Goal: Find contact information: Find contact information

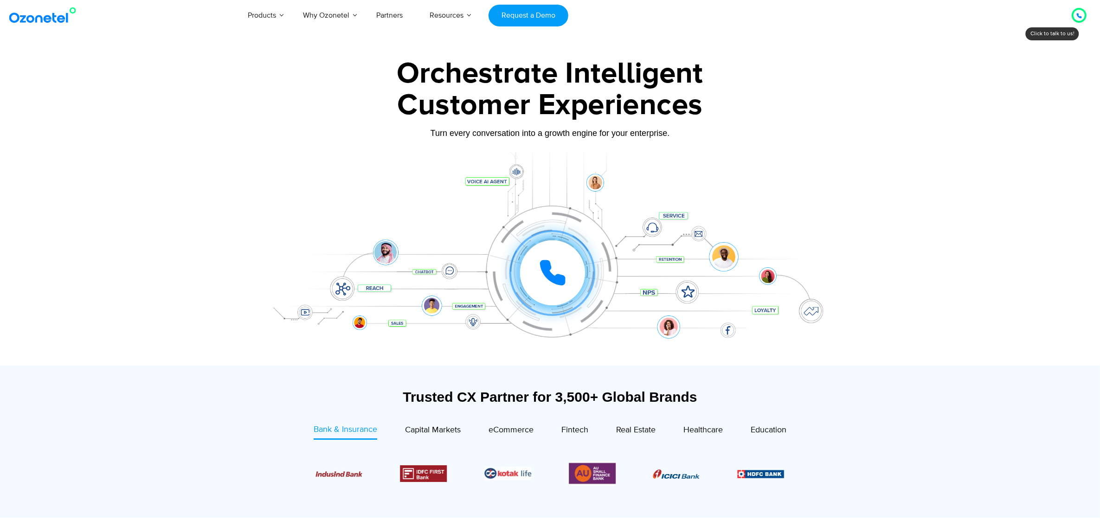
click at [1074, 17] on div at bounding box center [1079, 15] width 11 height 11
click at [1020, 60] on div "9" at bounding box center [1022, 59] width 14 height 14
click at [1044, 14] on div "1" at bounding box center [1048, 14] width 14 height 14
click at [1032, 70] on div "8" at bounding box center [1033, 70] width 14 height 14
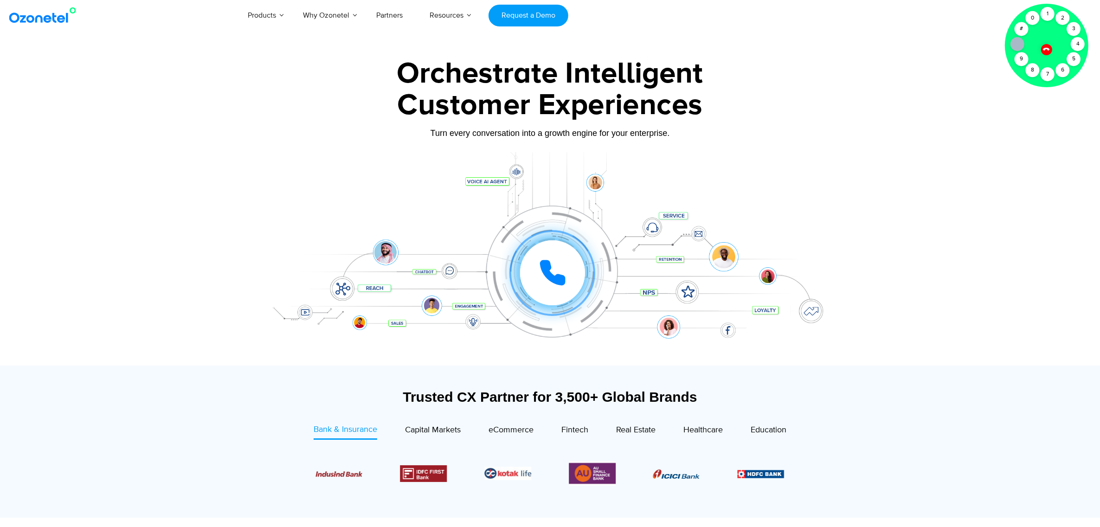
drag, startPoint x: 1032, startPoint y: 70, endPoint x: 1052, endPoint y: 91, distance: 28.9
click at [1052, 79] on div at bounding box center [1046, 45] width 67 height 67
click at [1048, 53] on div at bounding box center [1047, 50] width 12 height 12
click at [1077, 15] on icon at bounding box center [1079, 15] width 5 height 5
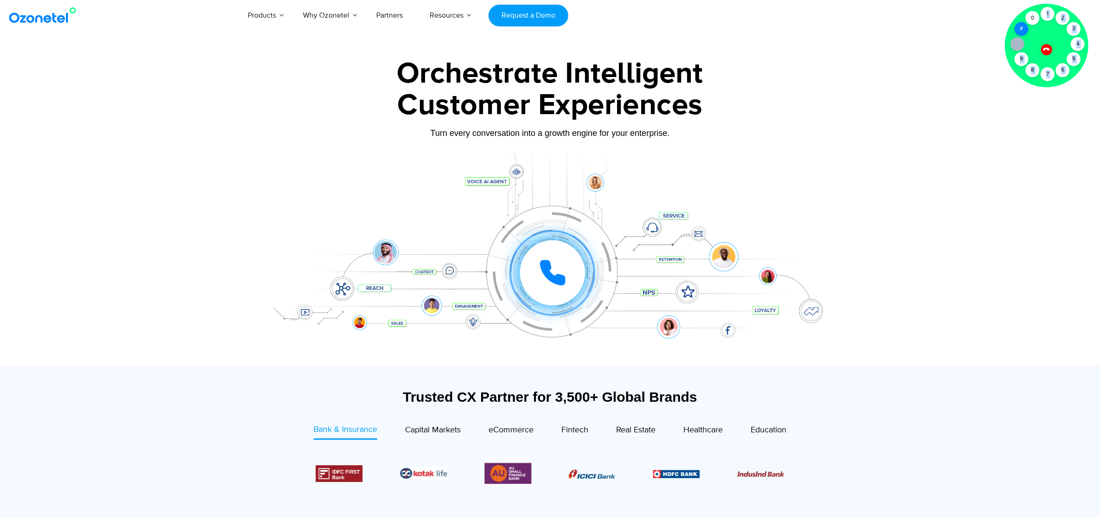
drag, startPoint x: 1068, startPoint y: 38, endPoint x: 1022, endPoint y: 29, distance: 46.3
click at [1079, 15] on div "Click to talk to us! Call connected [PHONE_NUMBER]" at bounding box center [1079, 15] width 0 height 0
drag, startPoint x: 1022, startPoint y: 29, endPoint x: 1042, endPoint y: 46, distance: 27.0
click at [1079, 15] on div "Click to talk to us! Call connected [PHONE_NUMBER]" at bounding box center [1079, 15] width 0 height 0
drag, startPoint x: 1042, startPoint y: 46, endPoint x: 1019, endPoint y: 44, distance: 23.3
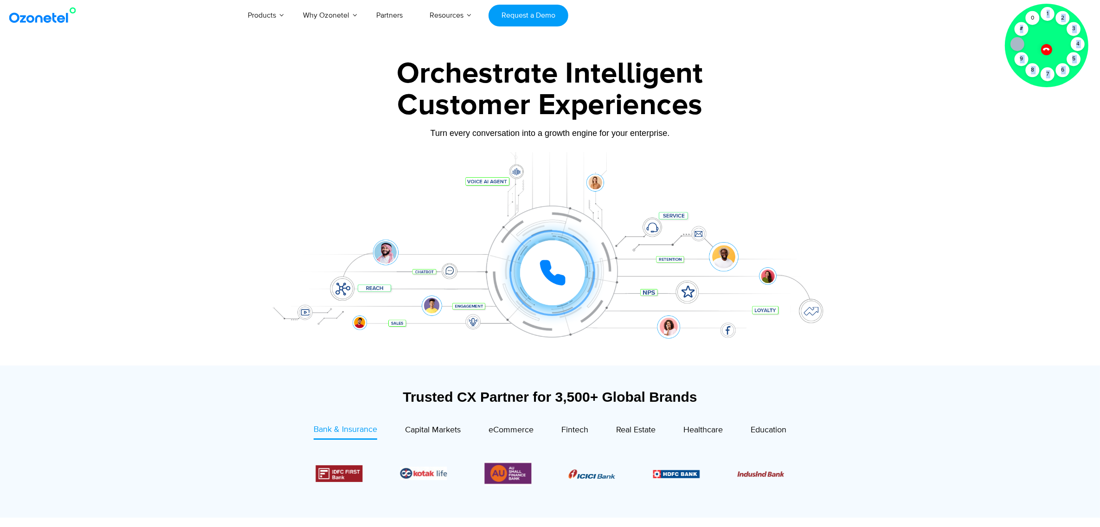
click at [1019, 44] on icon at bounding box center [1017, 43] width 7 height 7
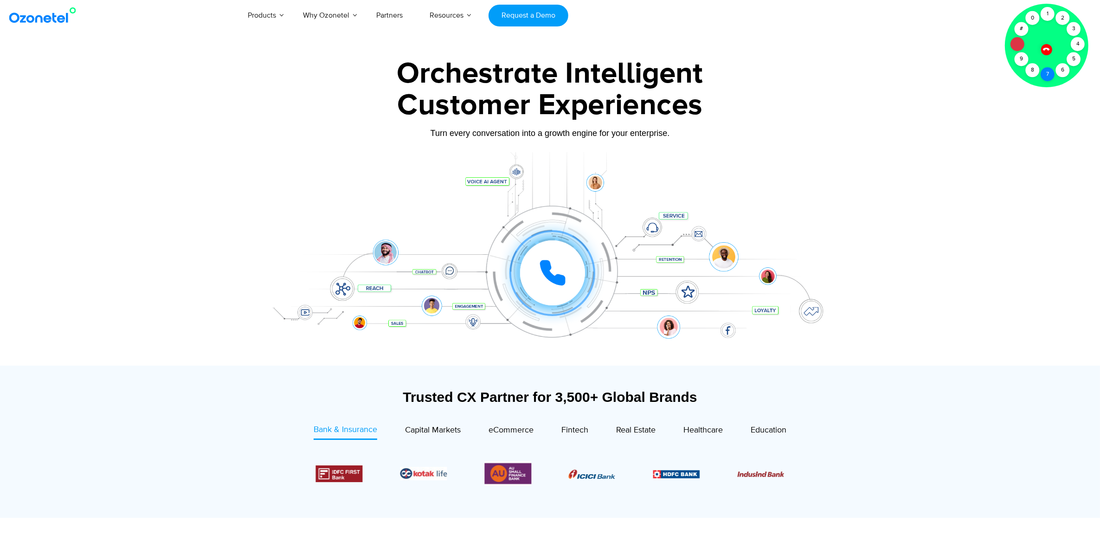
click at [1042, 71] on div "7" at bounding box center [1048, 74] width 14 height 14
click at [1079, 45] on div "4" at bounding box center [1078, 44] width 14 height 14
click at [1066, 72] on div "6" at bounding box center [1063, 70] width 14 height 14
click at [1075, 58] on div "5" at bounding box center [1074, 59] width 14 height 14
click at [1072, 27] on div "3" at bounding box center [1074, 29] width 14 height 14
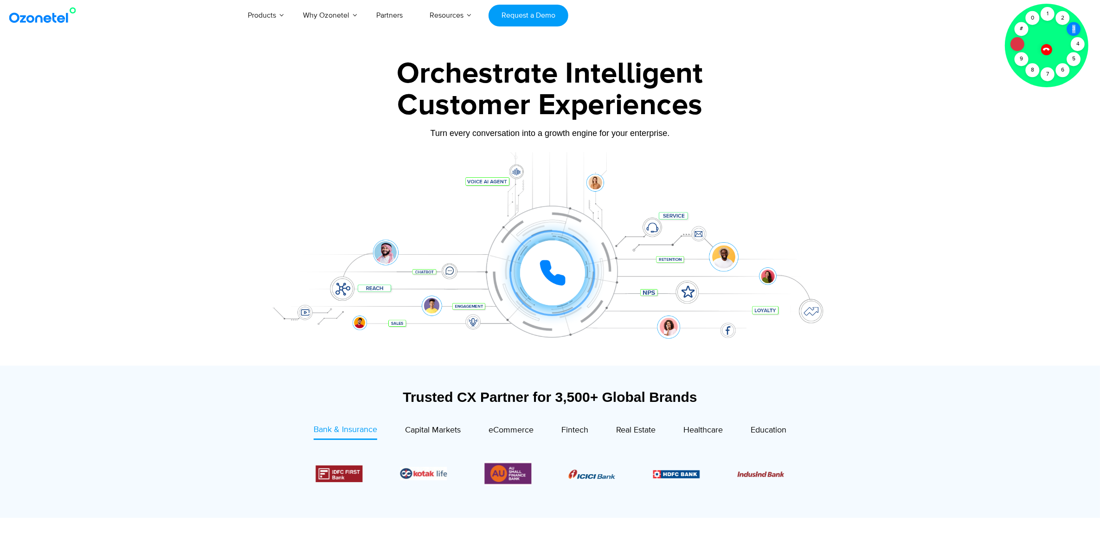
click at [1072, 27] on div "3" at bounding box center [1074, 29] width 14 height 14
drag, startPoint x: 1072, startPoint y: 27, endPoint x: 1058, endPoint y: 15, distance: 18.8
click at [1061, 17] on div "2" at bounding box center [1063, 18] width 14 height 14
click at [1053, 13] on div "1" at bounding box center [1048, 14] width 14 height 14
click at [1043, 13] on div "1" at bounding box center [1048, 14] width 14 height 14
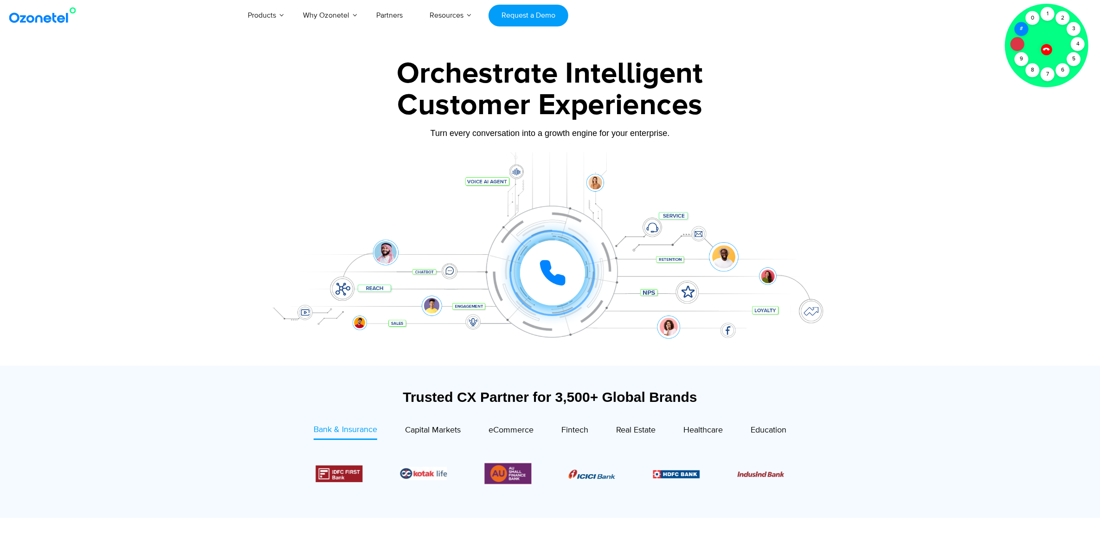
click at [1021, 27] on div "#" at bounding box center [1022, 29] width 14 height 14
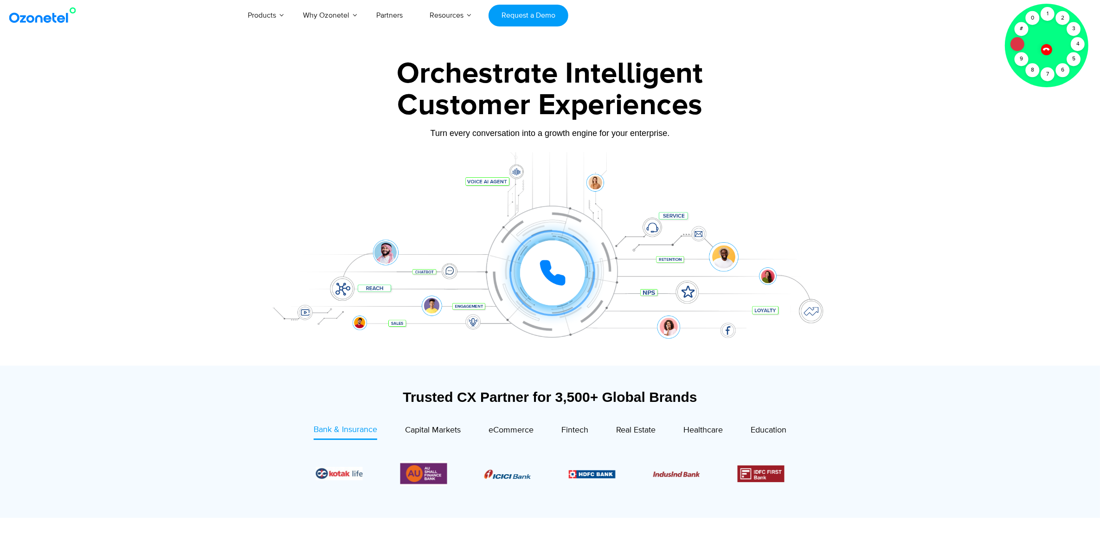
click at [1042, 54] on div at bounding box center [1047, 46] width 84 height 84
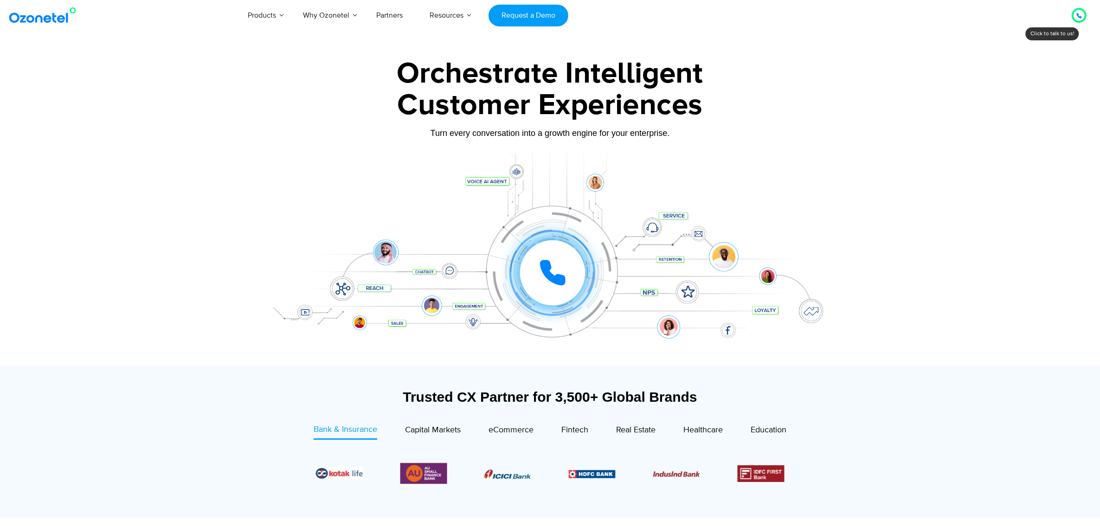
click at [1077, 17] on icon at bounding box center [1079, 16] width 6 height 6
click at [1047, 49] on icon at bounding box center [1046, 49] width 6 height 6
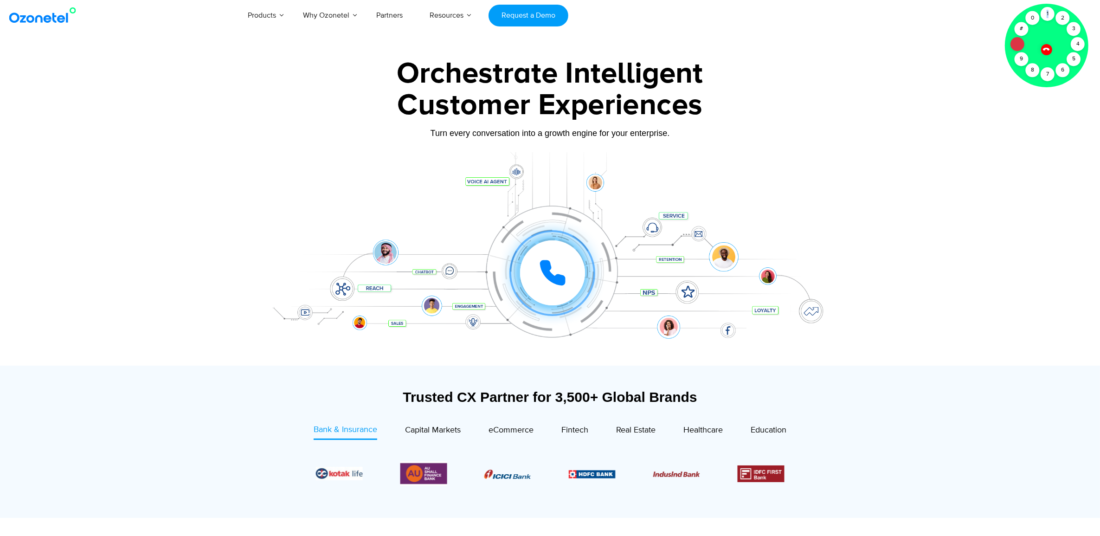
click at [1047, 49] on icon at bounding box center [1046, 49] width 6 height 6
click at [1047, 49] on div at bounding box center [1047, 46] width 84 height 84
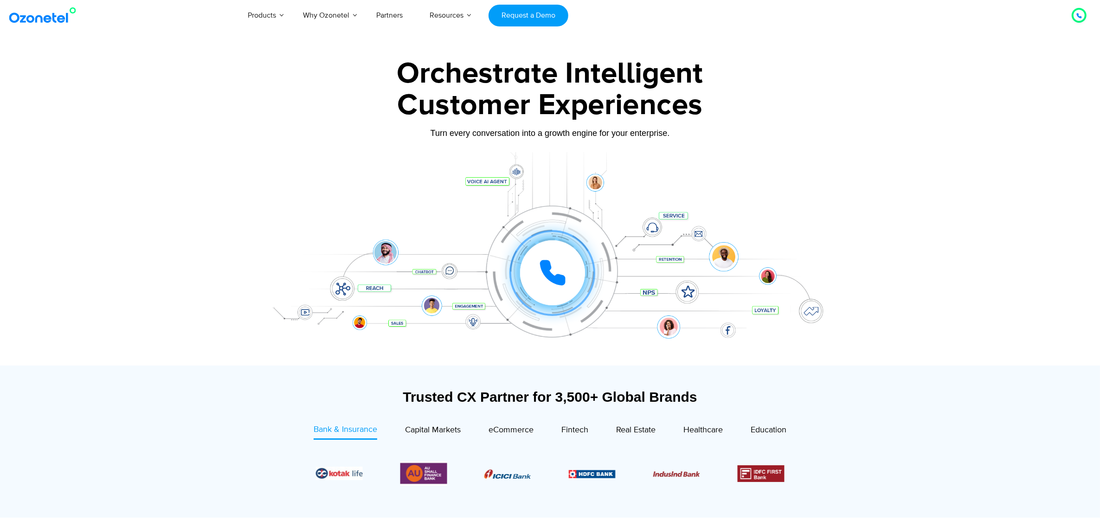
drag, startPoint x: 1047, startPoint y: 49, endPoint x: 987, endPoint y: 51, distance: 59.4
click at [987, 51] on div at bounding box center [550, 208] width 1100 height 316
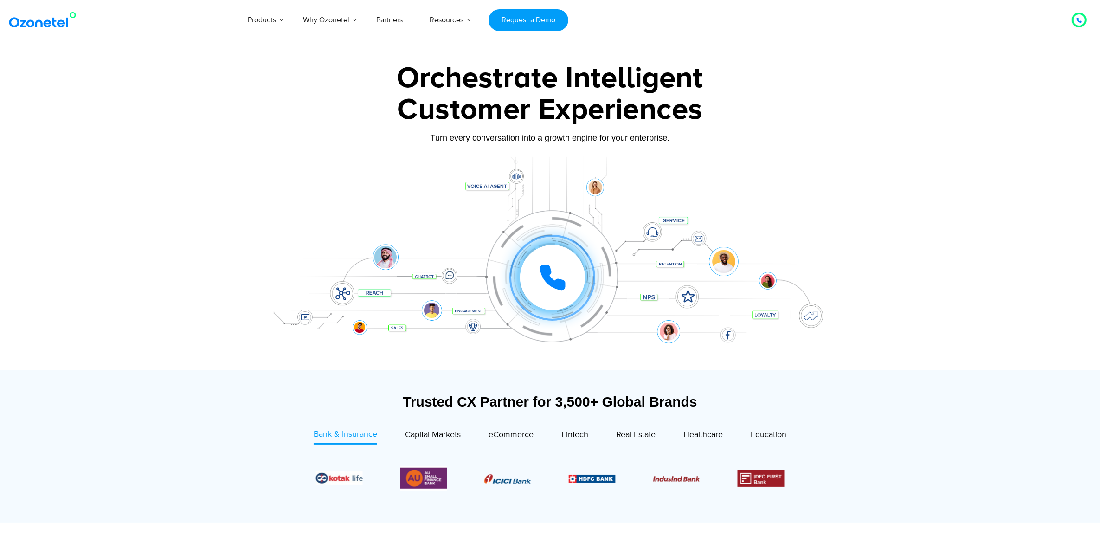
scroll to position [232, 0]
